Goal: Information Seeking & Learning: Learn about a topic

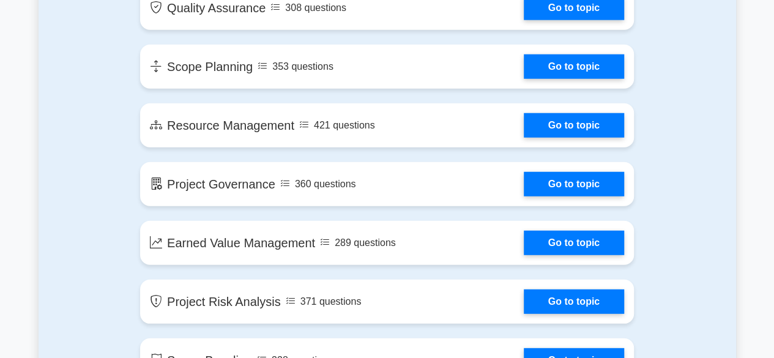
scroll to position [1713, 0]
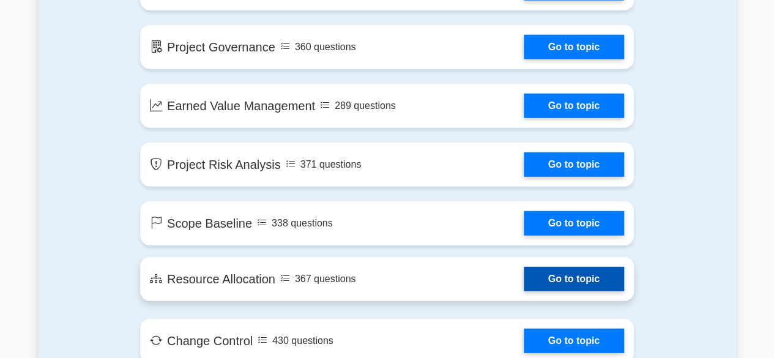
click at [553, 277] on link "Go to topic" at bounding box center [574, 279] width 100 height 24
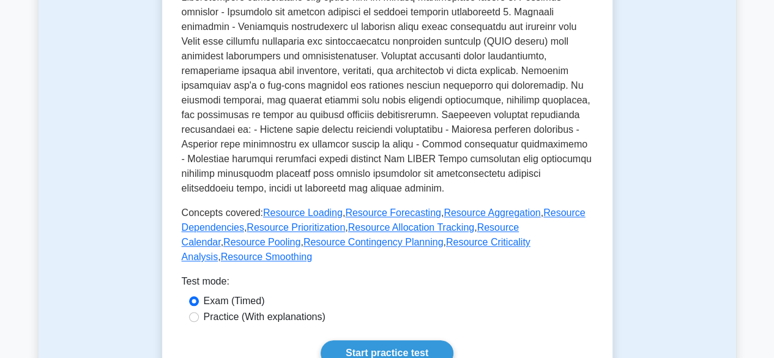
scroll to position [489, 0]
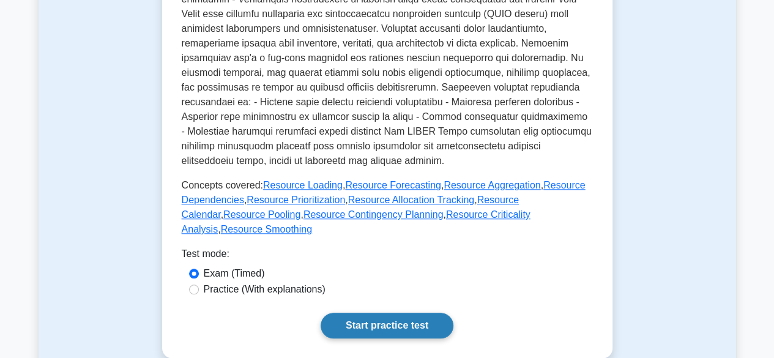
click at [388, 313] on link "Start practice test" at bounding box center [387, 326] width 133 height 26
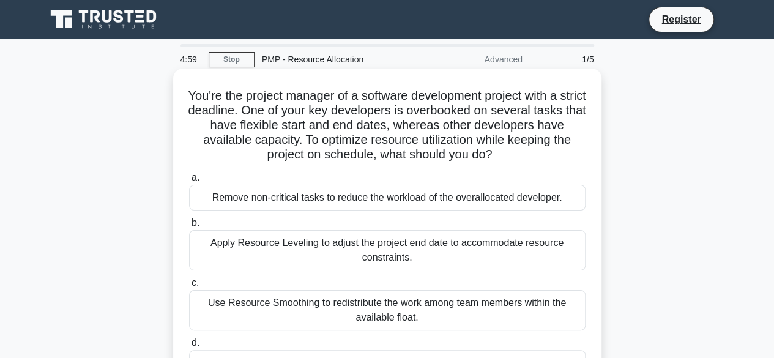
click at [308, 198] on div "Remove non-critical tasks to reduce the workload of the overallocated developer." at bounding box center [387, 198] width 396 height 26
click at [189, 182] on input "a. Remove non-critical tasks to reduce the workload of the overallocated develo…" at bounding box center [189, 178] width 0 height 8
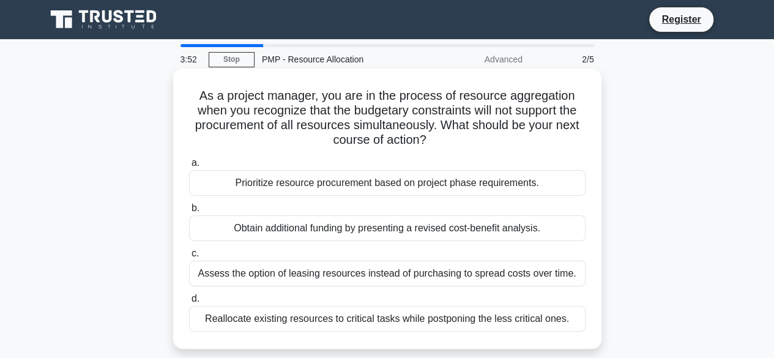
click at [322, 185] on div "Prioritize resource procurement based on project phase requirements." at bounding box center [387, 183] width 396 height 26
click at [189, 167] on input "a. Prioritize resource procurement based on project phase requirements." at bounding box center [189, 163] width 0 height 8
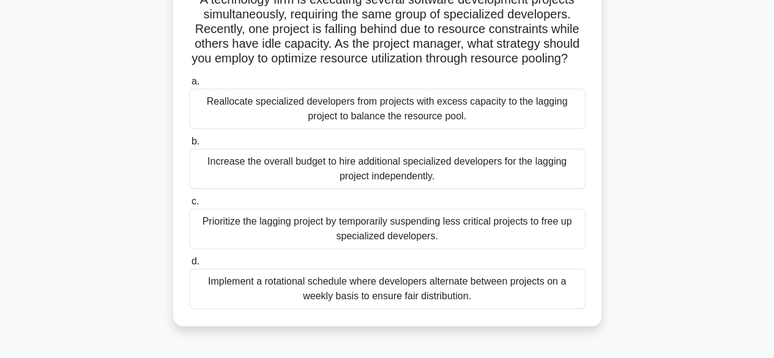
scroll to position [122, 0]
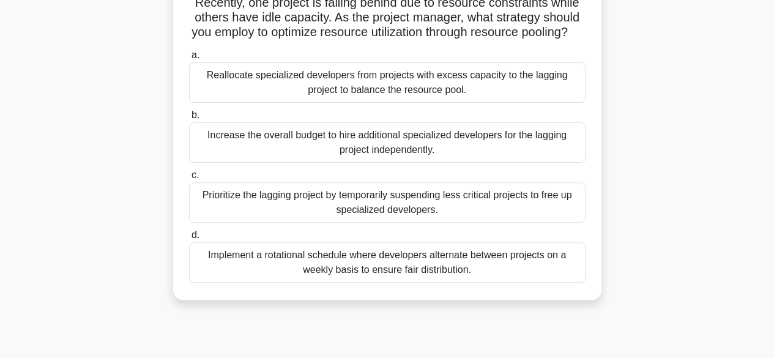
click at [311, 269] on div "Implement a rotational schedule where developers alternate between projects on …" at bounding box center [387, 262] width 396 height 40
click at [189, 239] on input "d. Implement a rotational schedule where developers alternate between projects …" at bounding box center [189, 235] width 0 height 8
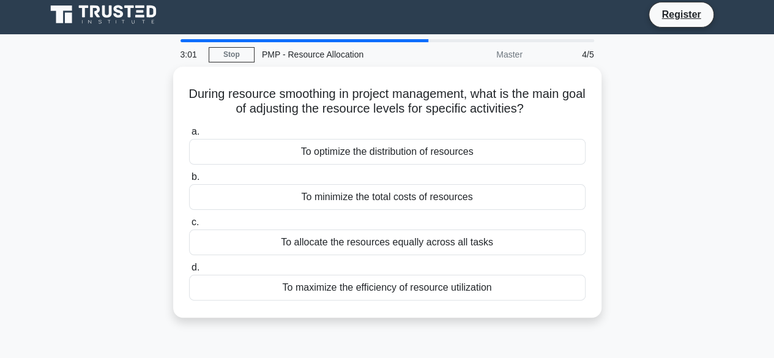
scroll to position [0, 0]
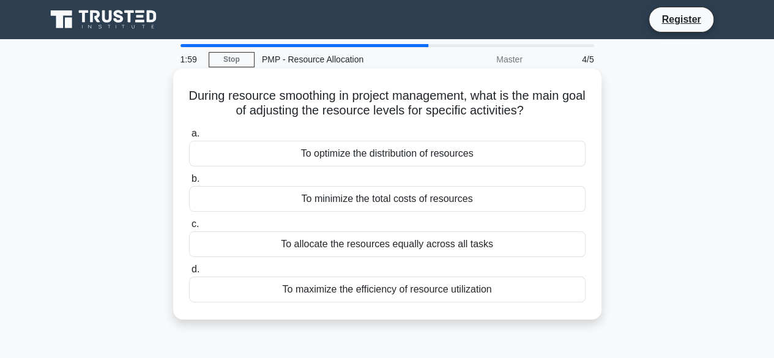
click at [376, 244] on div "To allocate the resources equally across all tasks" at bounding box center [387, 244] width 396 height 26
click at [189, 228] on input "c. To allocate the resources equally across all tasks" at bounding box center [189, 224] width 0 height 8
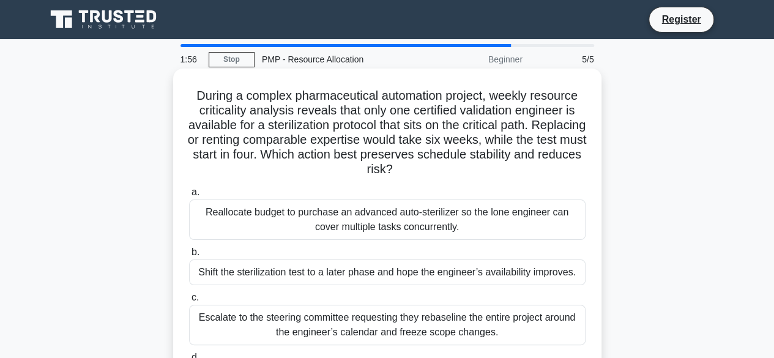
click at [410, 276] on div "Shift the sterilization test to a later phase and hope the engineer’s availabil…" at bounding box center [387, 272] width 396 height 26
click at [189, 256] on input "b. Shift the sterilization test to a later phase and hope the engineer’s availa…" at bounding box center [189, 252] width 0 height 8
